Goal: Information Seeking & Learning: Find specific page/section

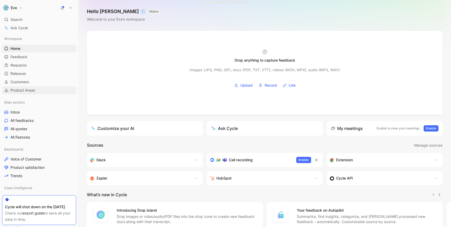
click at [20, 94] on link "Product Areas" at bounding box center [39, 90] width 74 height 8
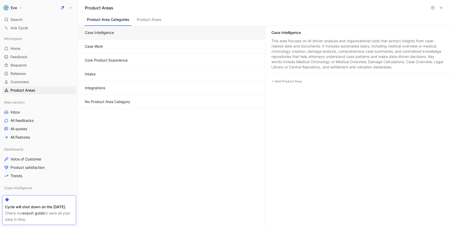
click at [148, 58] on button "Core Product Experience" at bounding box center [172, 61] width 186 height 14
click at [121, 63] on button "Core Product Experience" at bounding box center [172, 61] width 186 height 14
click at [17, 115] on link "Inbox" at bounding box center [39, 112] width 74 height 8
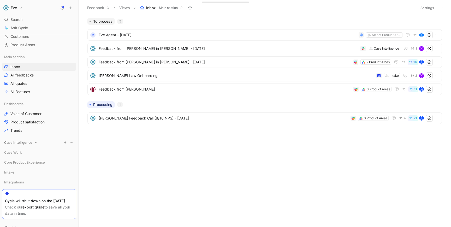
scroll to position [70, 0]
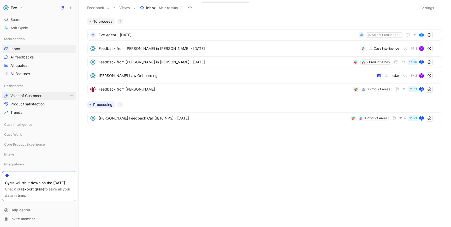
click at [34, 93] on span "Voice of Customer" at bounding box center [25, 95] width 31 height 5
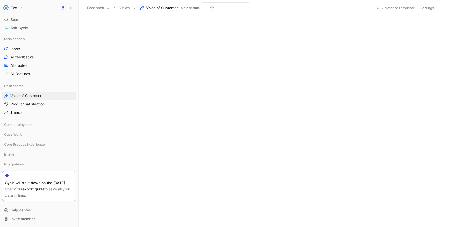
scroll to position [223, 0]
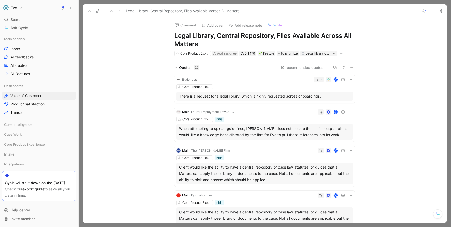
drag, startPoint x: 202, startPoint y: 47, endPoint x: 166, endPoint y: 36, distance: 37.2
click at [166, 36] on div "Comment Add cover Add release note Write Legal Library, Central Repository, Fil…" at bounding box center [264, 37] width 201 height 39
copy h1 "Legal Library, Central Repository, Files Available Across All Matters"
